Goal: Transaction & Acquisition: Book appointment/travel/reservation

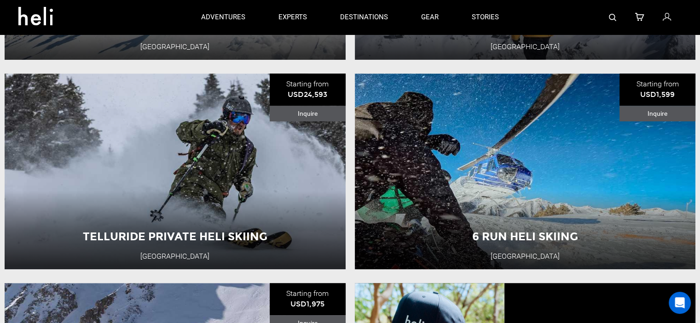
scroll to position [509, 0]
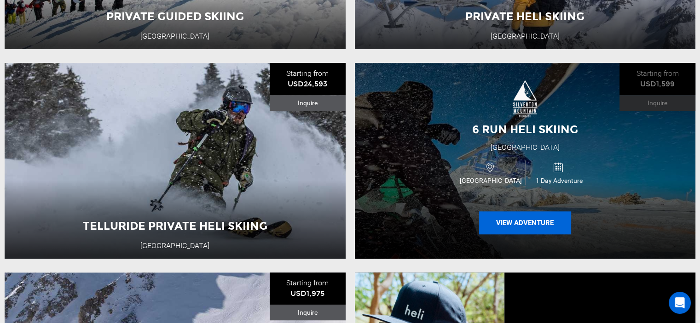
click at [527, 222] on button "View Adventure" at bounding box center [525, 223] width 92 height 23
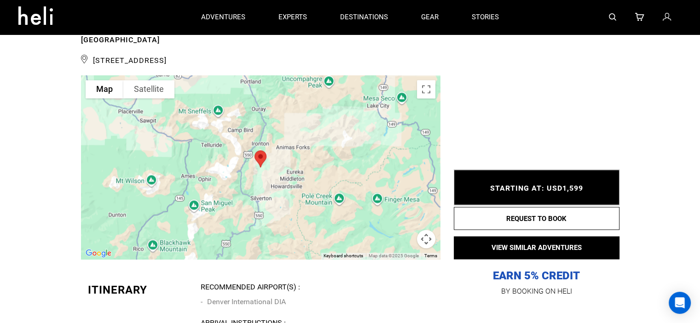
scroll to position [1328, 0]
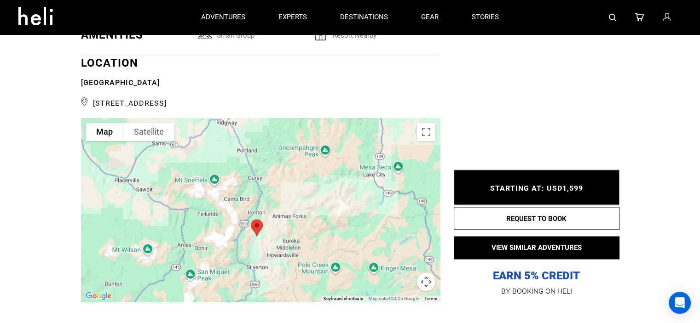
drag, startPoint x: 339, startPoint y: 181, endPoint x: 334, endPoint y: 211, distance: 30.3
click at [334, 211] on div at bounding box center [260, 210] width 359 height 184
click at [426, 278] on button "Map camera controls" at bounding box center [426, 282] width 18 height 18
click at [404, 233] on button "Zoom in" at bounding box center [403, 236] width 18 height 18
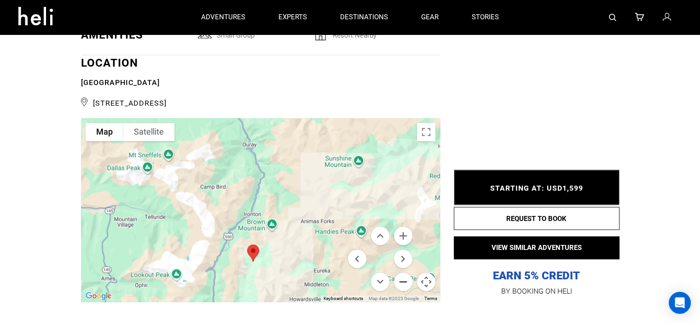
click at [401, 279] on button "Zoom out" at bounding box center [403, 282] width 18 height 18
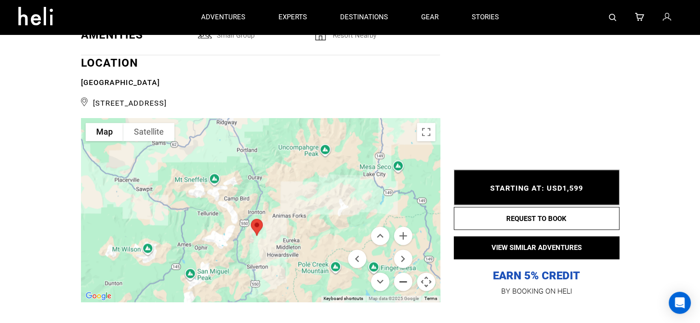
click at [401, 279] on button "Zoom out" at bounding box center [403, 282] width 18 height 18
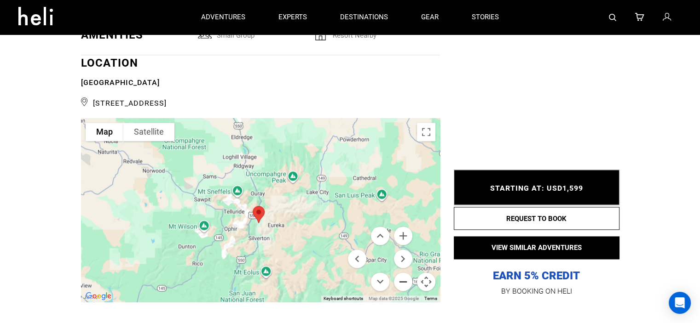
click at [401, 279] on button "Zoom out" at bounding box center [403, 282] width 18 height 18
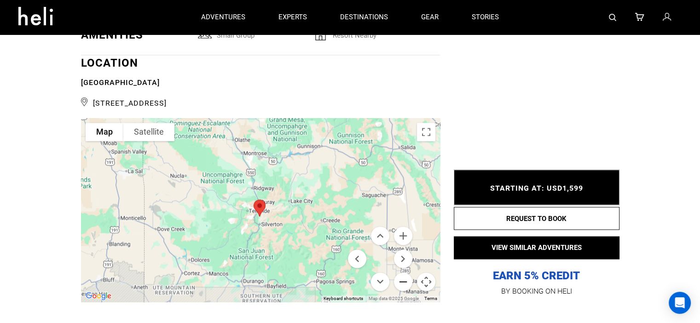
click at [401, 279] on button "Zoom out" at bounding box center [403, 282] width 18 height 18
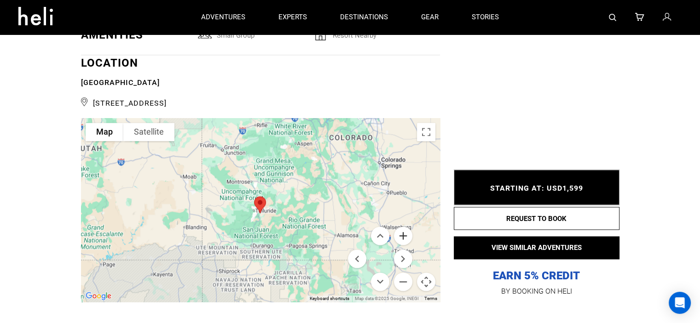
click at [402, 232] on button "Zoom in" at bounding box center [403, 236] width 18 height 18
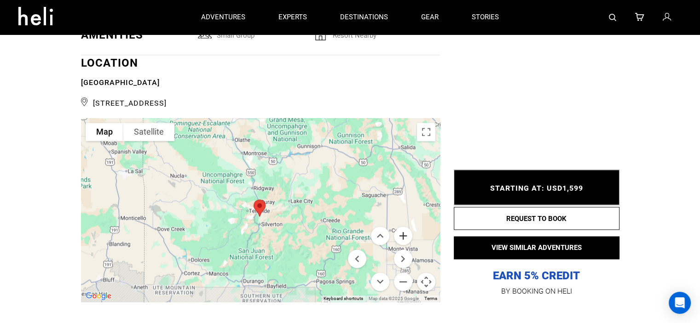
click at [402, 232] on button "Zoom in" at bounding box center [403, 236] width 18 height 18
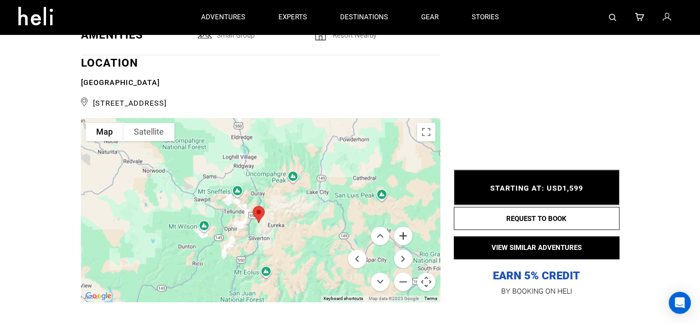
click at [402, 232] on button "Zoom in" at bounding box center [403, 236] width 18 height 18
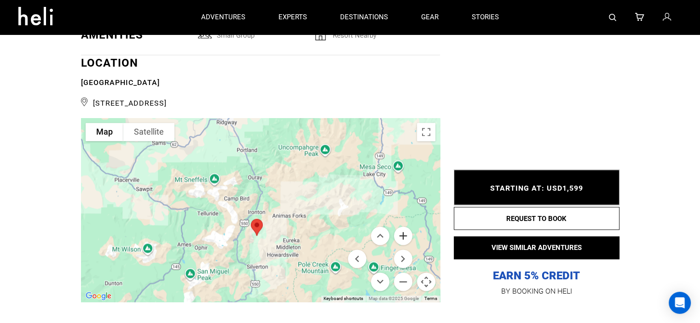
click at [404, 232] on button "Zoom in" at bounding box center [403, 236] width 18 height 18
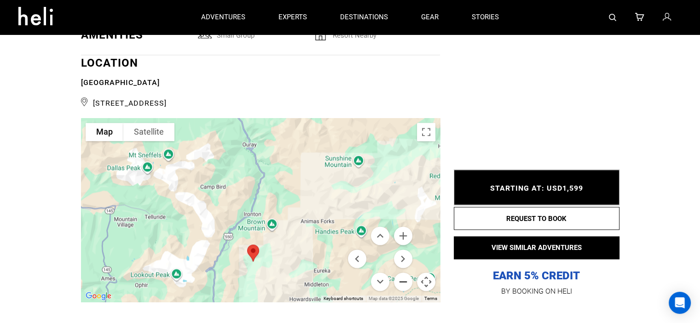
click at [401, 279] on button "Zoom out" at bounding box center [403, 282] width 18 height 18
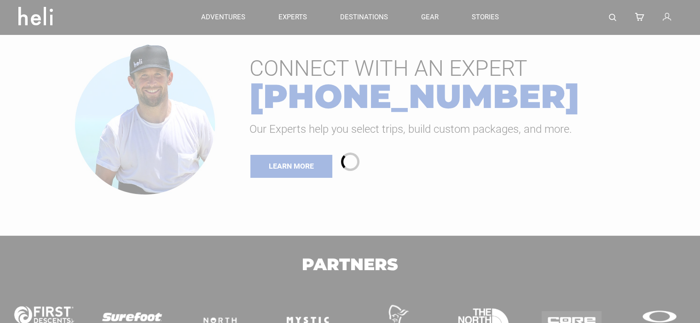
type input "Ski & Ride"
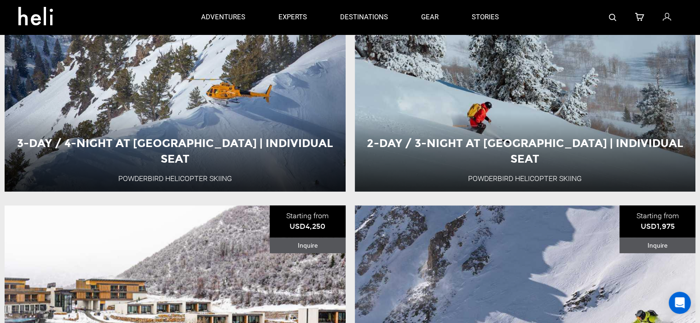
scroll to position [317, 0]
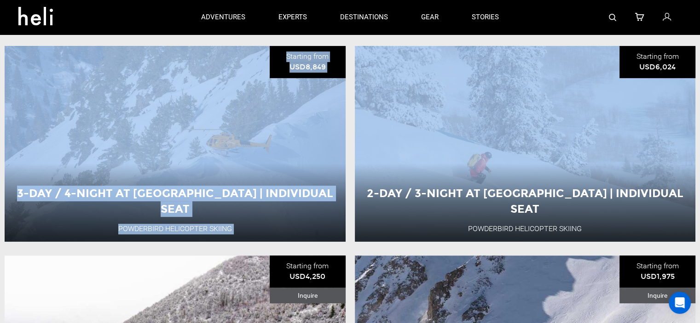
drag, startPoint x: 697, startPoint y: 46, endPoint x: 696, endPoint y: 34, distance: 12.4
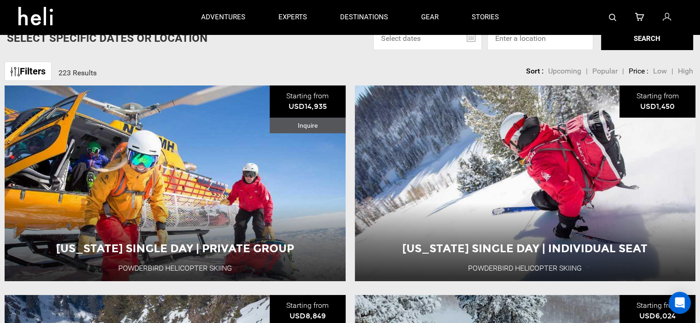
scroll to position [60, 0]
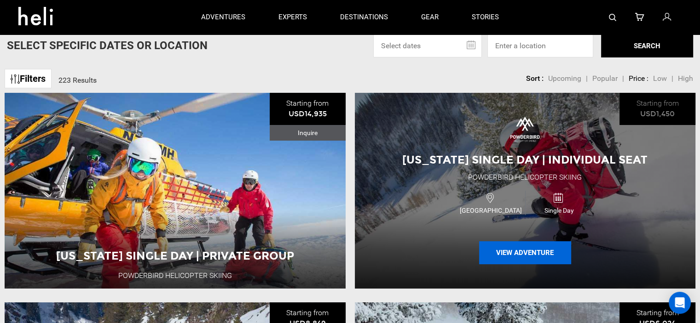
click at [519, 253] on button "View Adventure" at bounding box center [525, 253] width 92 height 23
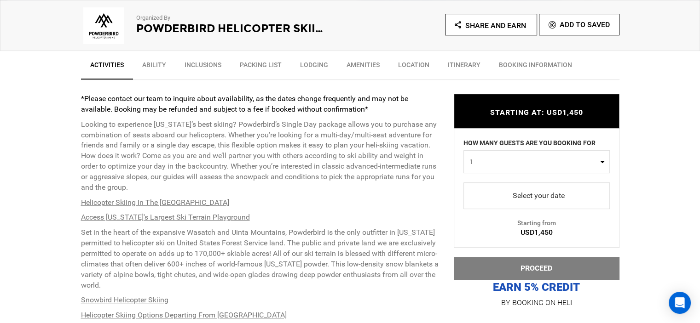
scroll to position [314, 0]
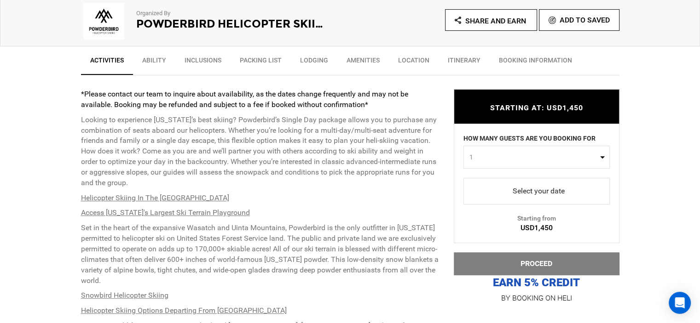
click at [542, 188] on span "select" at bounding box center [537, 191] width 132 height 15
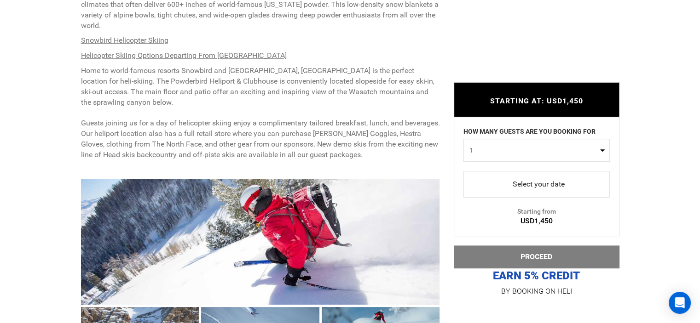
scroll to position [565, 0]
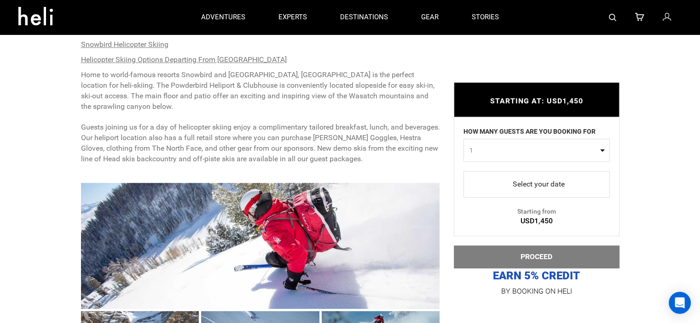
click at [533, 184] on span "select" at bounding box center [536, 184] width 7 height 7
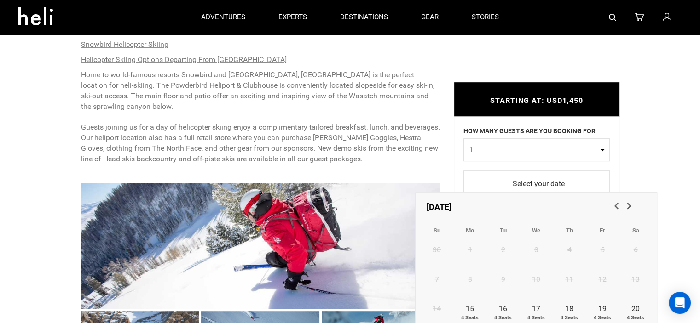
drag, startPoint x: 640, startPoint y: 199, endPoint x: 644, endPoint y: 143, distance: 56.2
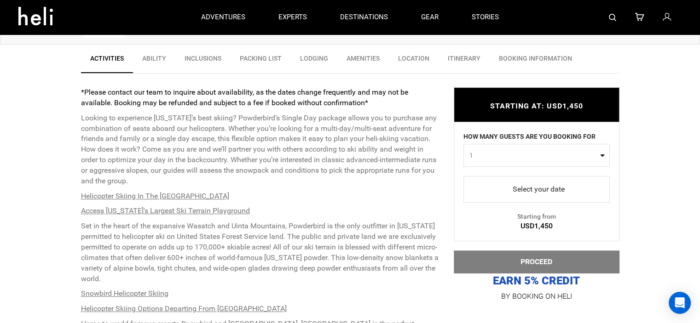
scroll to position [295, 0]
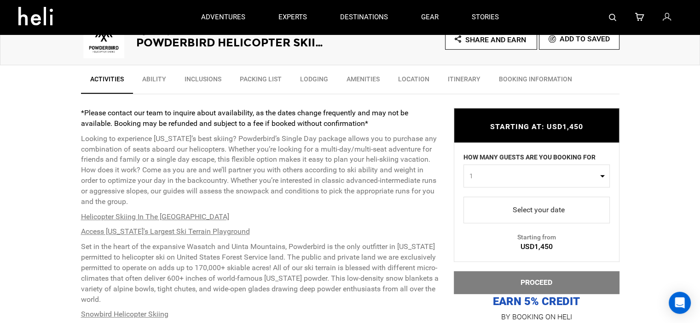
click at [553, 206] on span "select" at bounding box center [537, 210] width 132 height 15
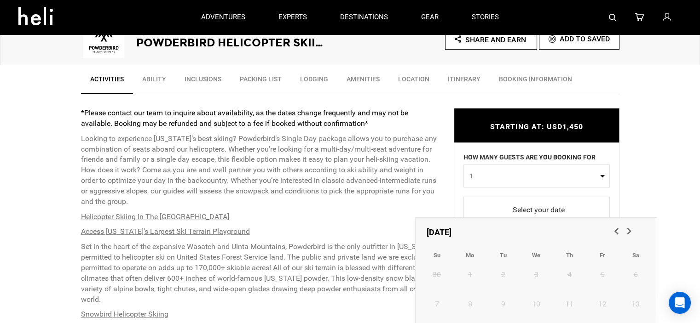
click at [629, 230] on span "Next" at bounding box center [627, 230] width 9 height 9
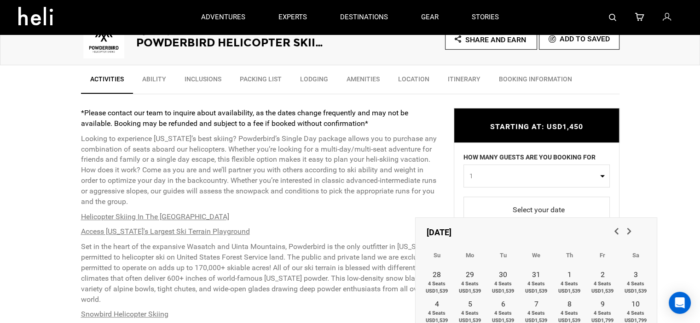
click at [627, 229] on span "Next" at bounding box center [627, 230] width 9 height 9
click at [628, 231] on span "Next" at bounding box center [627, 230] width 9 height 9
click at [473, 286] on span "4 Seats USD1,799" at bounding box center [469, 288] width 33 height 14
type input "30 March 2026"
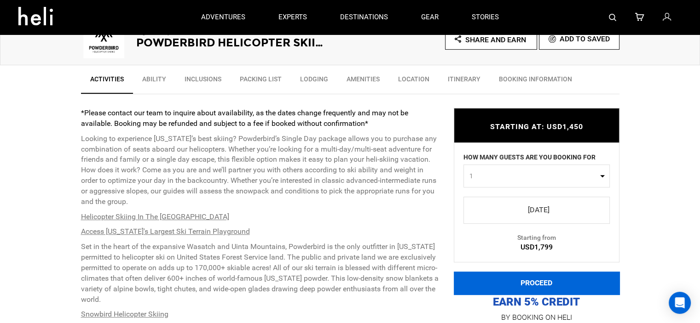
click at [545, 281] on button "PROCEED" at bounding box center [537, 283] width 166 height 23
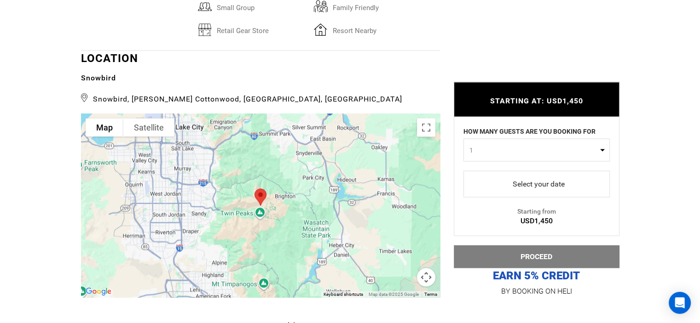
scroll to position [1667, 0]
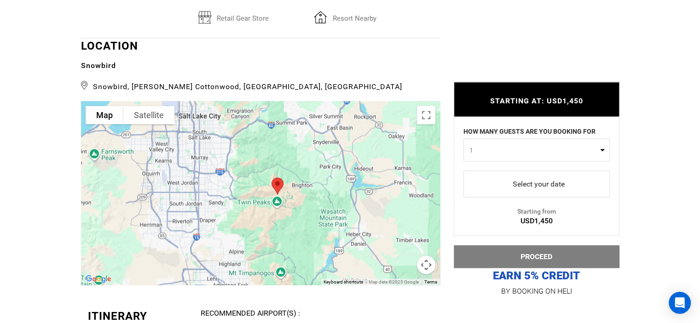
drag, startPoint x: 291, startPoint y: 216, endPoint x: 312, endPoint y: 222, distance: 22.0
click at [312, 222] on div at bounding box center [260, 193] width 359 height 184
click at [428, 263] on button "Map camera controls" at bounding box center [426, 265] width 18 height 18
click at [405, 260] on button "Zoom out" at bounding box center [403, 265] width 18 height 18
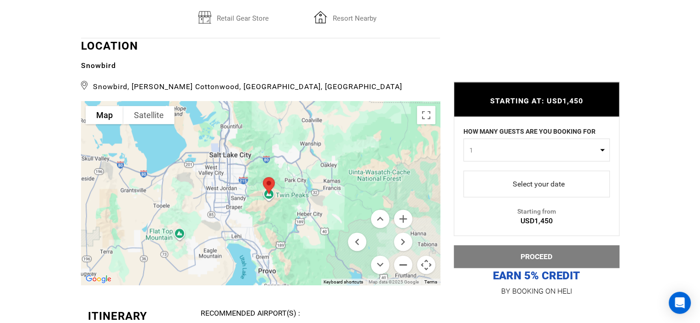
click at [402, 262] on button "Zoom out" at bounding box center [403, 265] width 18 height 18
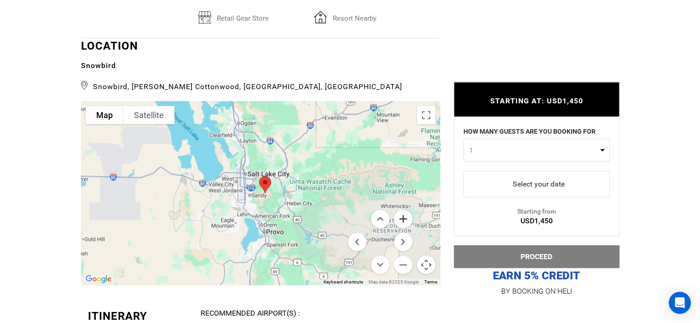
click at [403, 215] on button "Zoom in" at bounding box center [403, 219] width 18 height 18
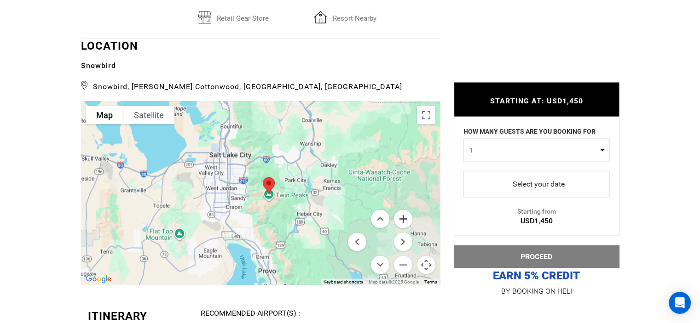
click at [403, 215] on button "Zoom in" at bounding box center [403, 219] width 18 height 18
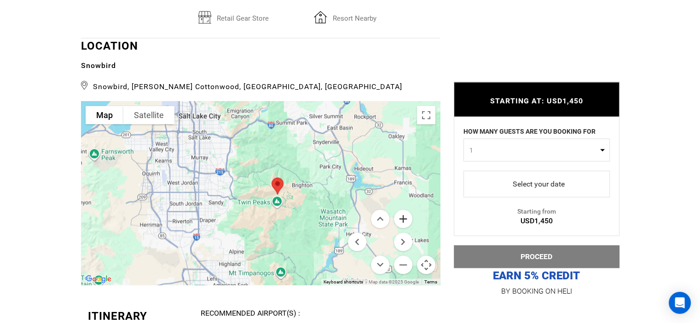
click at [403, 215] on button "Zoom in" at bounding box center [403, 219] width 18 height 18
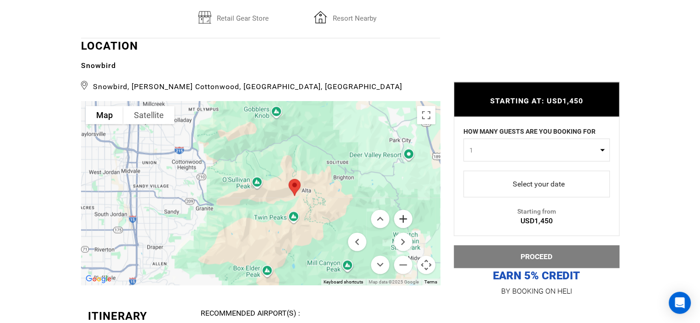
click at [403, 215] on button "Zoom in" at bounding box center [403, 219] width 18 height 18
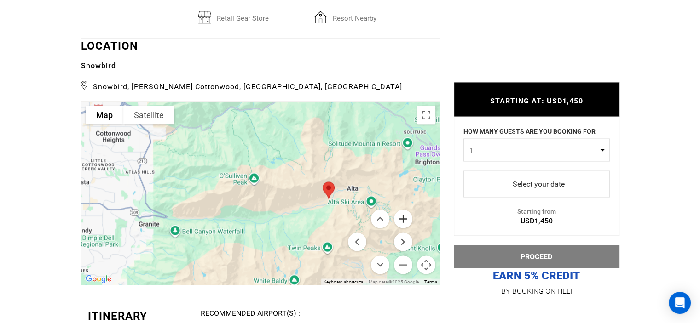
click at [403, 215] on button "Zoom in" at bounding box center [403, 219] width 18 height 18
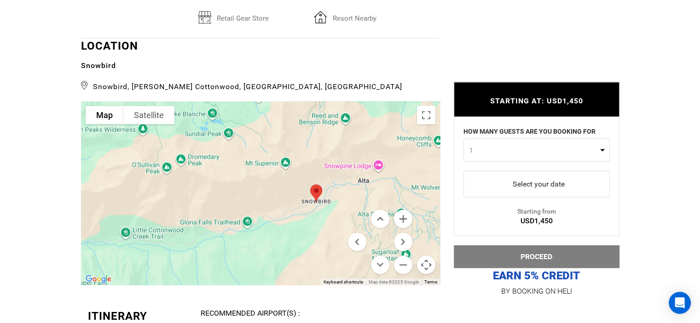
drag, startPoint x: 313, startPoint y: 244, endPoint x: 232, endPoint y: 241, distance: 81.5
click at [232, 241] on div at bounding box center [260, 193] width 359 height 184
click at [403, 216] on button "Zoom in" at bounding box center [403, 219] width 18 height 18
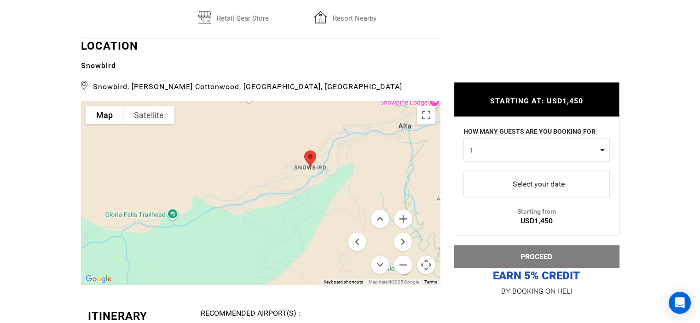
drag, startPoint x: 289, startPoint y: 247, endPoint x: 226, endPoint y: 204, distance: 75.5
click at [226, 204] on div at bounding box center [260, 193] width 359 height 184
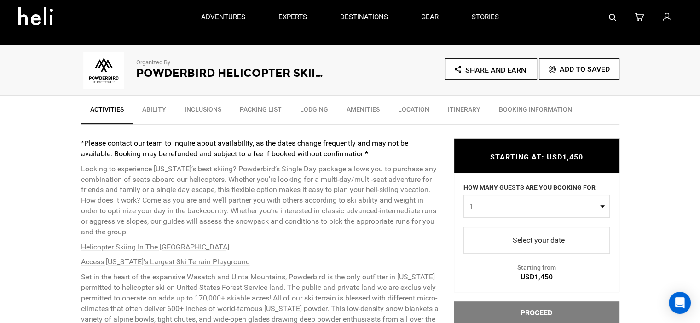
scroll to position [0, 0]
